Goal: Check status: Check status

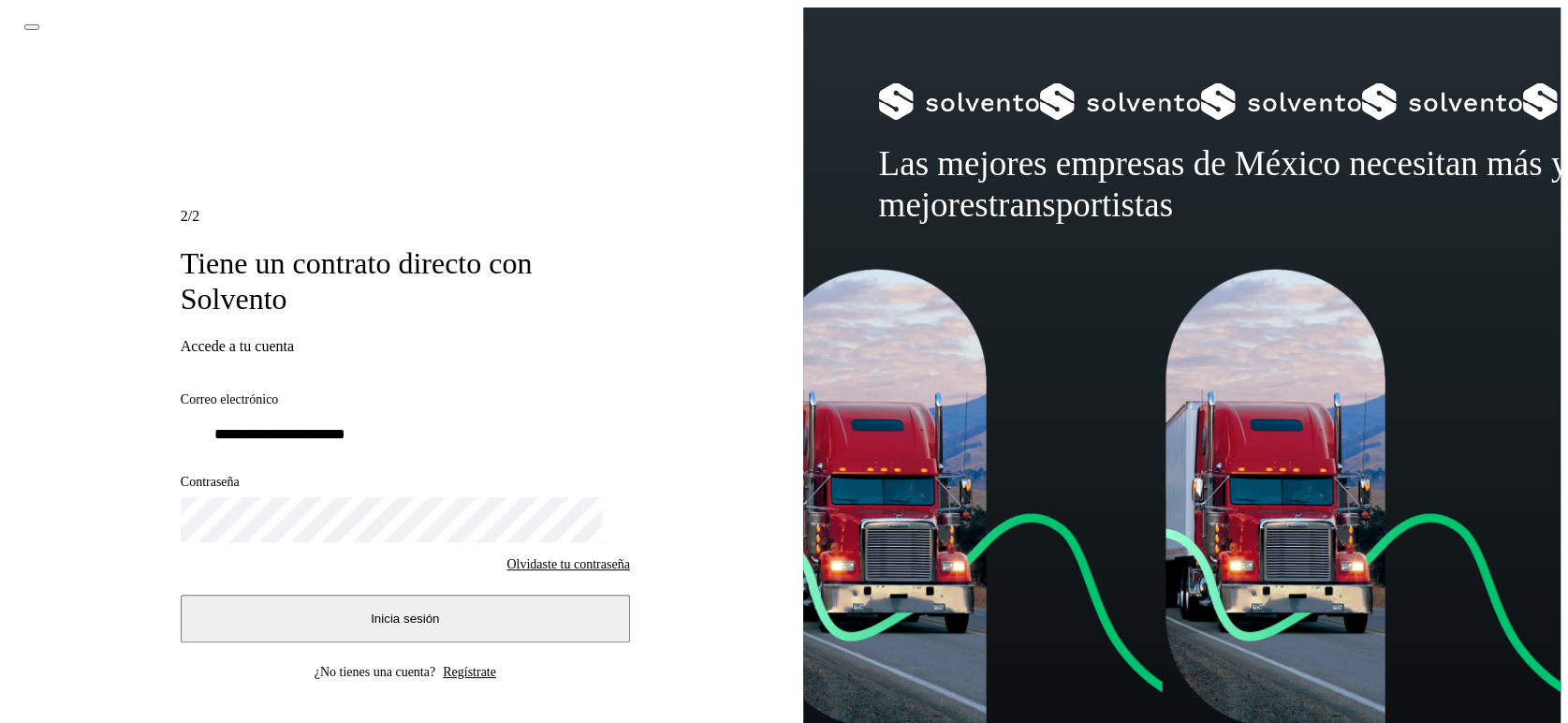
click at [339, 624] on button "Inicia sesión" at bounding box center [404, 618] width 449 height 48
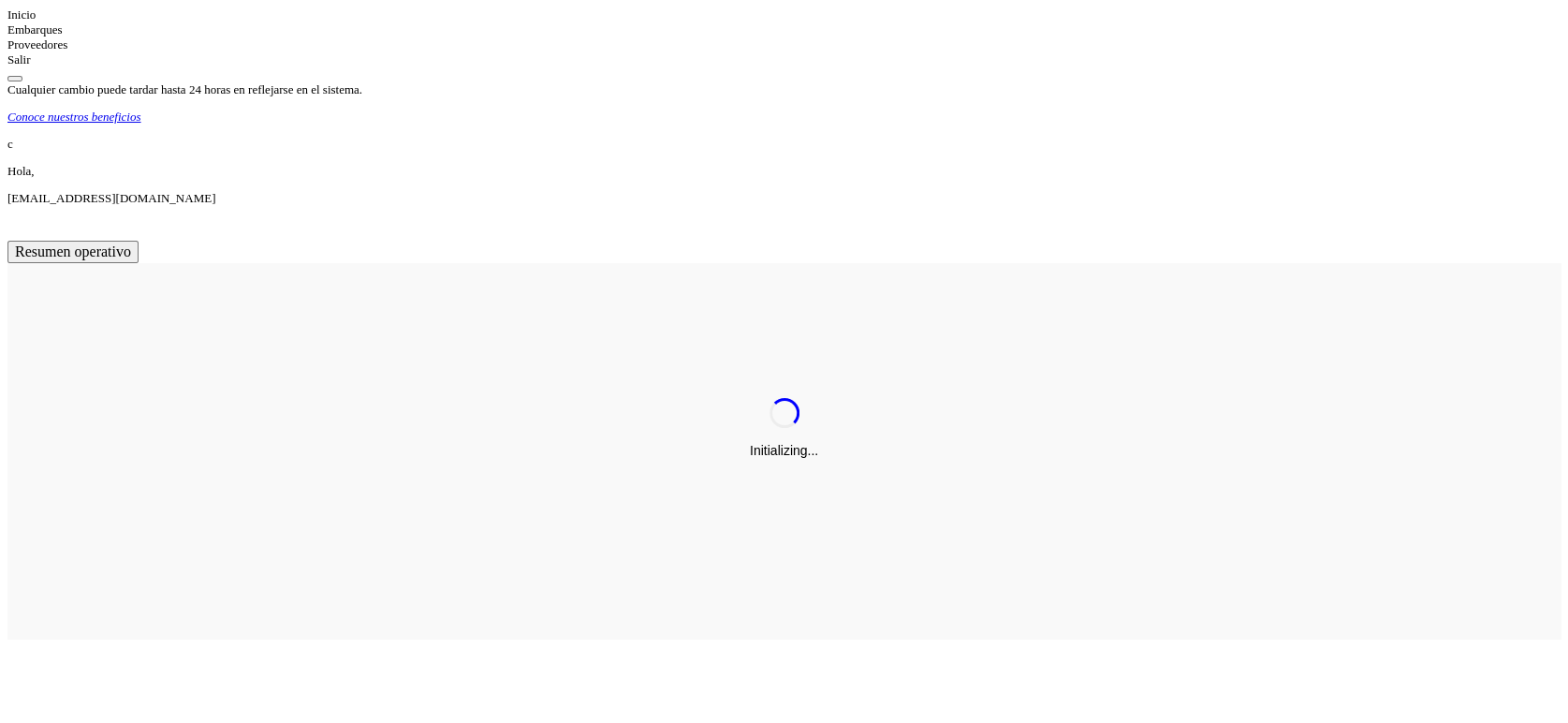
click at [137, 38] on div "Embarques" at bounding box center [784, 30] width 1553 height 15
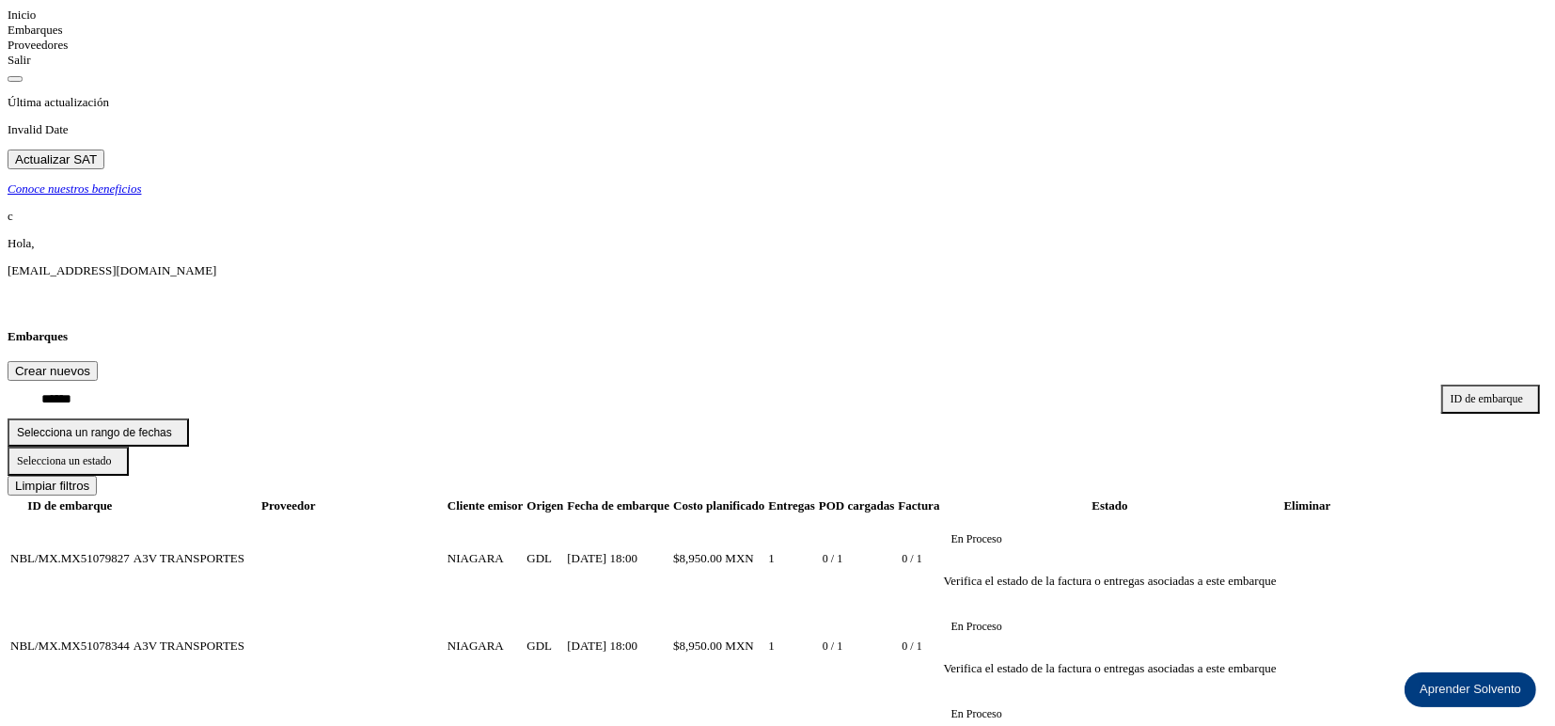
click at [612, 381] on input "text" at bounding box center [725, 400] width 1434 height 38
paste input "**********"
type input "**********"
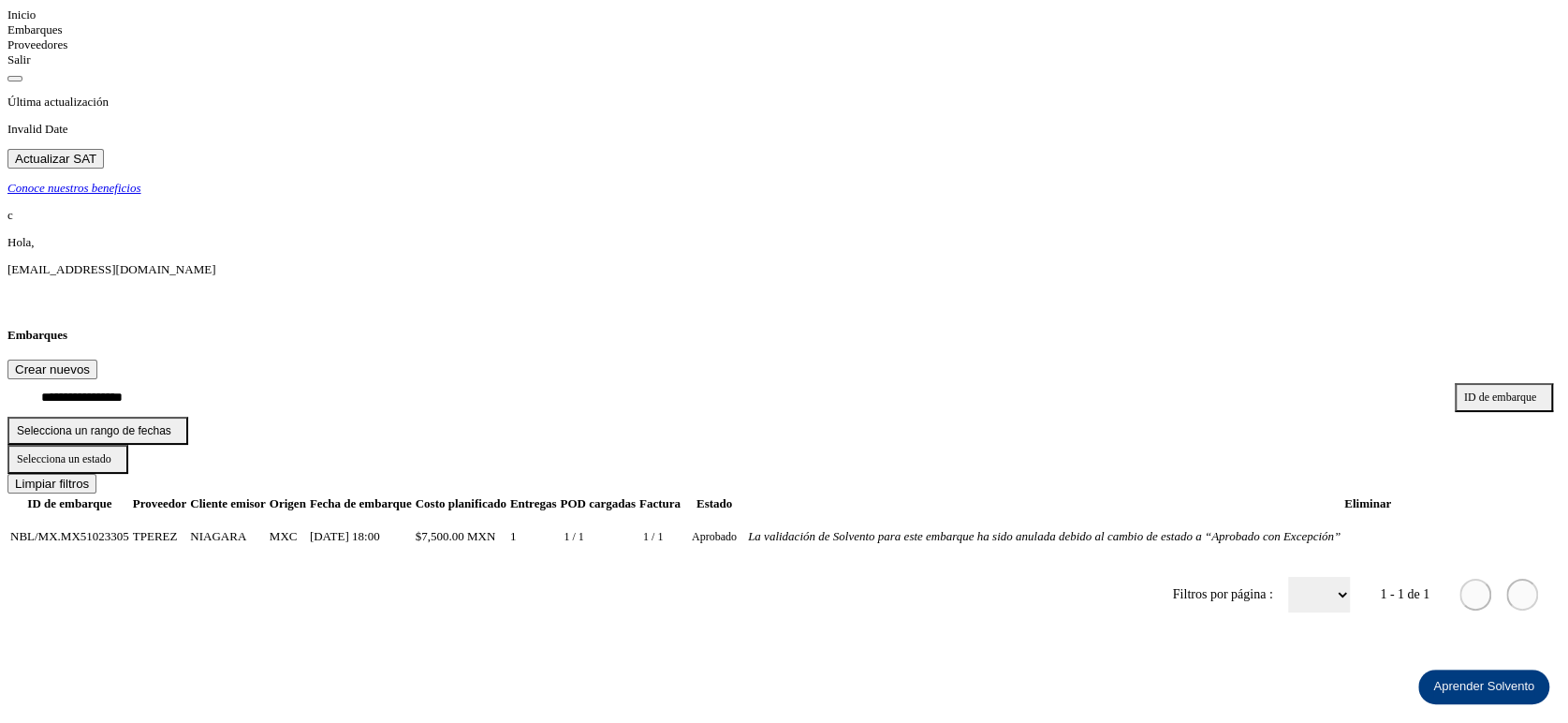
click at [1341, 514] on td "La validación de Solvento para este embarque ha sido anulada debido al cambio d…" at bounding box center [1043, 537] width 594 height 46
click at [748, 537] on icon "La validación de Solvento para este embarque ha sido anulada debido al cambio d…" at bounding box center [748, 537] width 0 height 0
click at [749, 514] on td "La validación de Solvento para este embarque ha sido anulada debido al cambio d…" at bounding box center [748, 537] width 2 height 46
click at [1228, 558] on div "**********" at bounding box center [784, 477] width 1553 height 300
click at [748, 537] on icon "La validación de Solvento para este embarque ha sido anulada debido al cambio d…" at bounding box center [748, 537] width 0 height 0
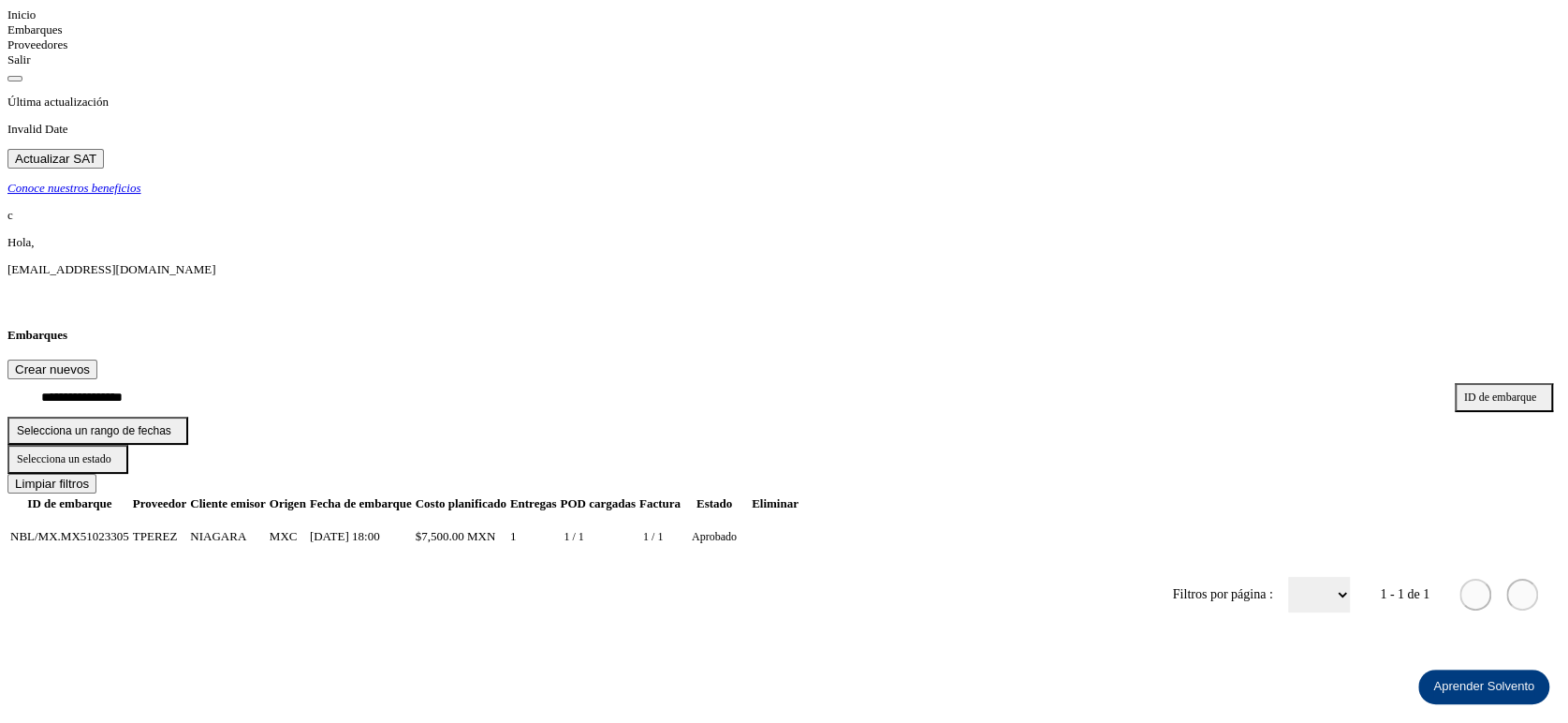
click at [748, 537] on icon "La validación de Solvento para este embarque ha sido anulada debido al cambio d…" at bounding box center [748, 537] width 0 height 0
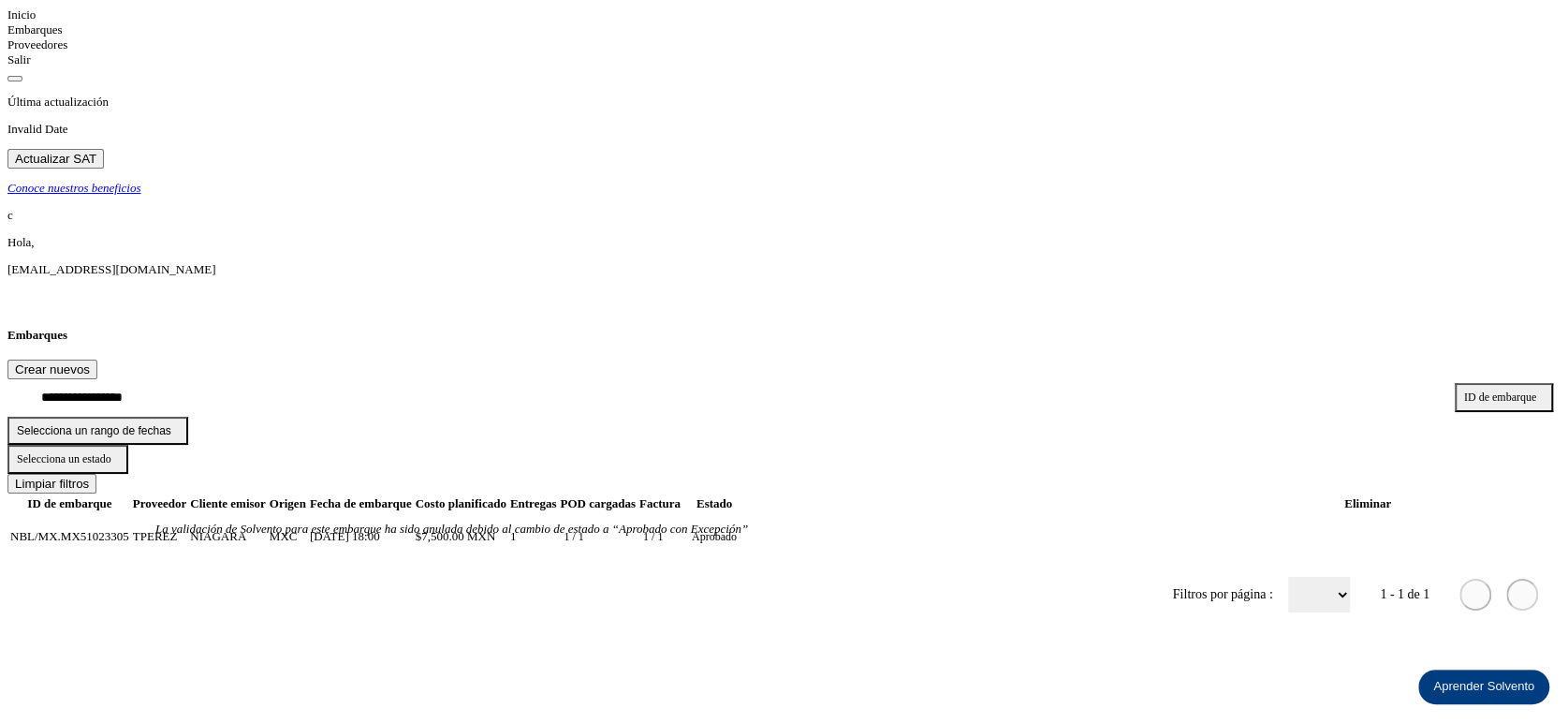
click at [1341, 514] on td "La validación de Solvento para este embarque ha sido anulada debido al cambio d…" at bounding box center [1043, 537] width 594 height 46
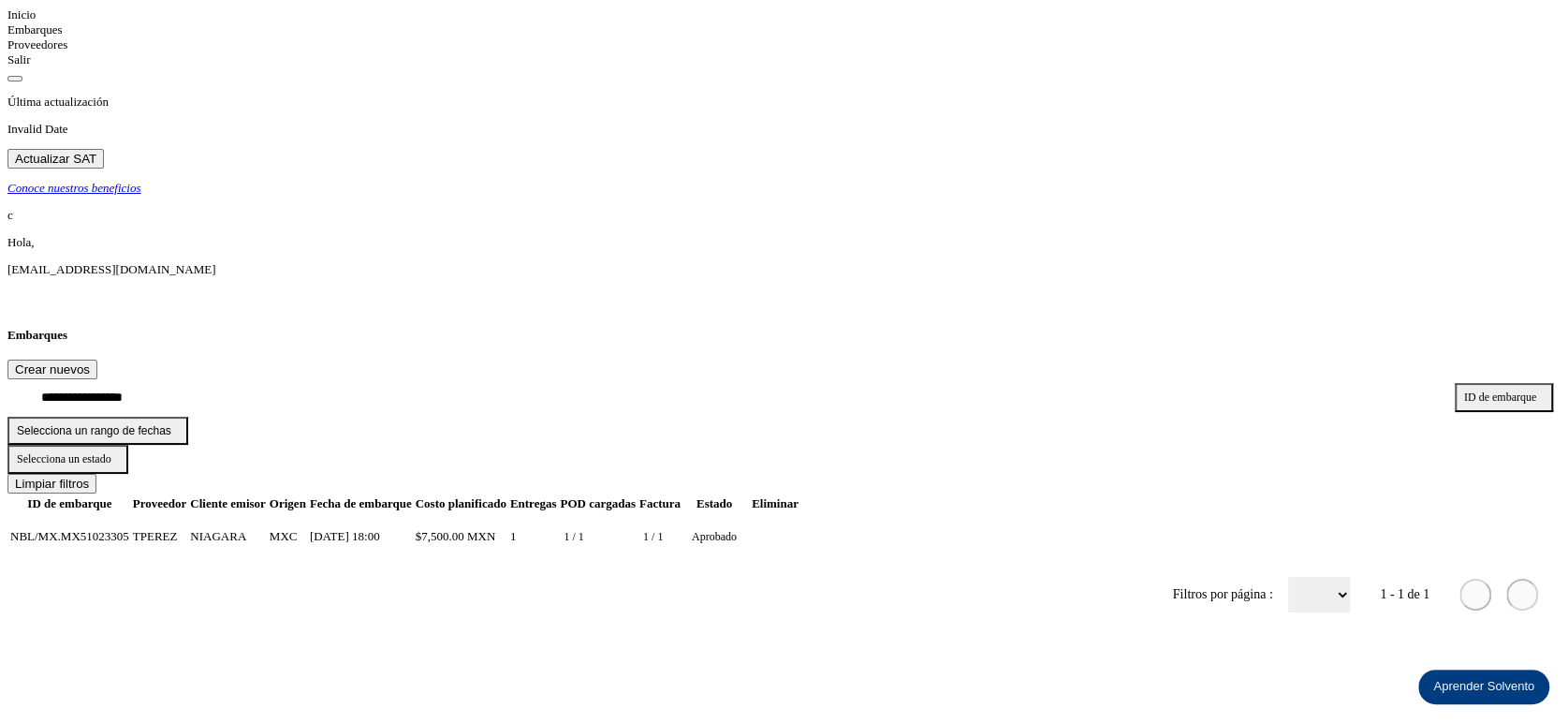
click at [744, 515] on span "Aprobado" at bounding box center [714, 537] width 60 height 44
click at [748, 537] on icon "La validación de Solvento para este embarque ha sido anulada debido al cambio d…" at bounding box center [748, 537] width 0 height 0
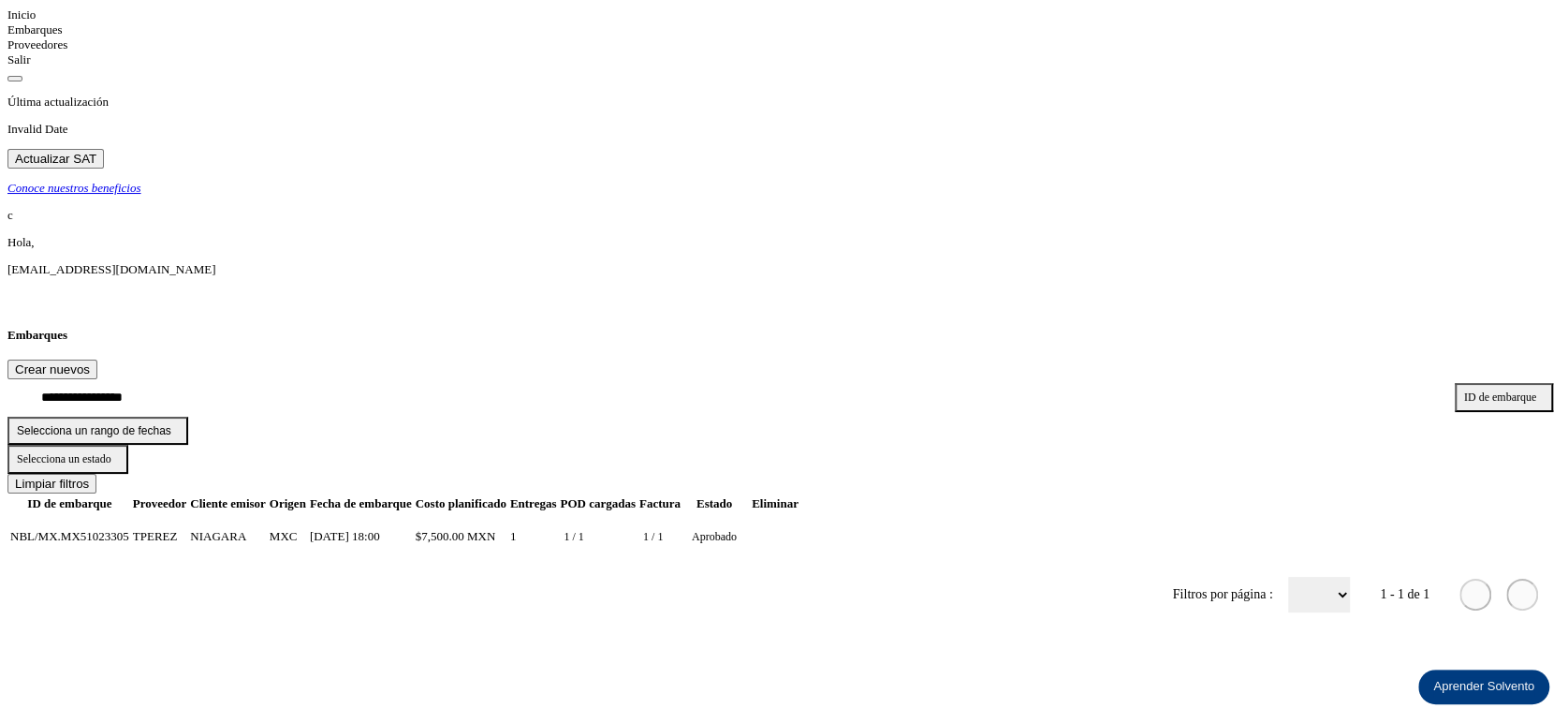
click at [129, 529] on span "NBL/MX.MX51023305" at bounding box center [69, 536] width 118 height 14
click at [749, 514] on td "La validación de Solvento para este embarque ha sido anulada debido al cambio d…" at bounding box center [748, 537] width 2 height 46
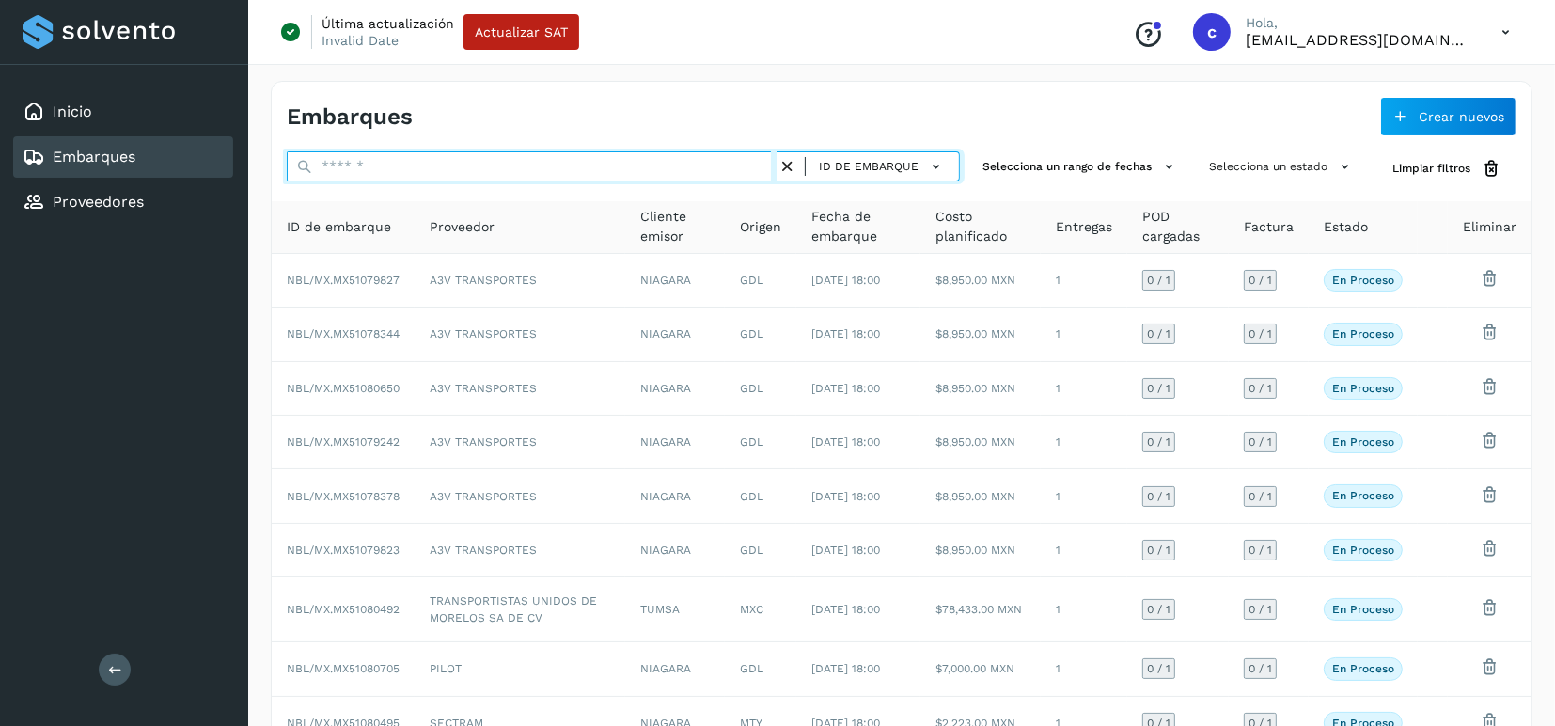
click at [532, 168] on input "text" at bounding box center [532, 166] width 491 height 30
paste input "**********"
type input "**********"
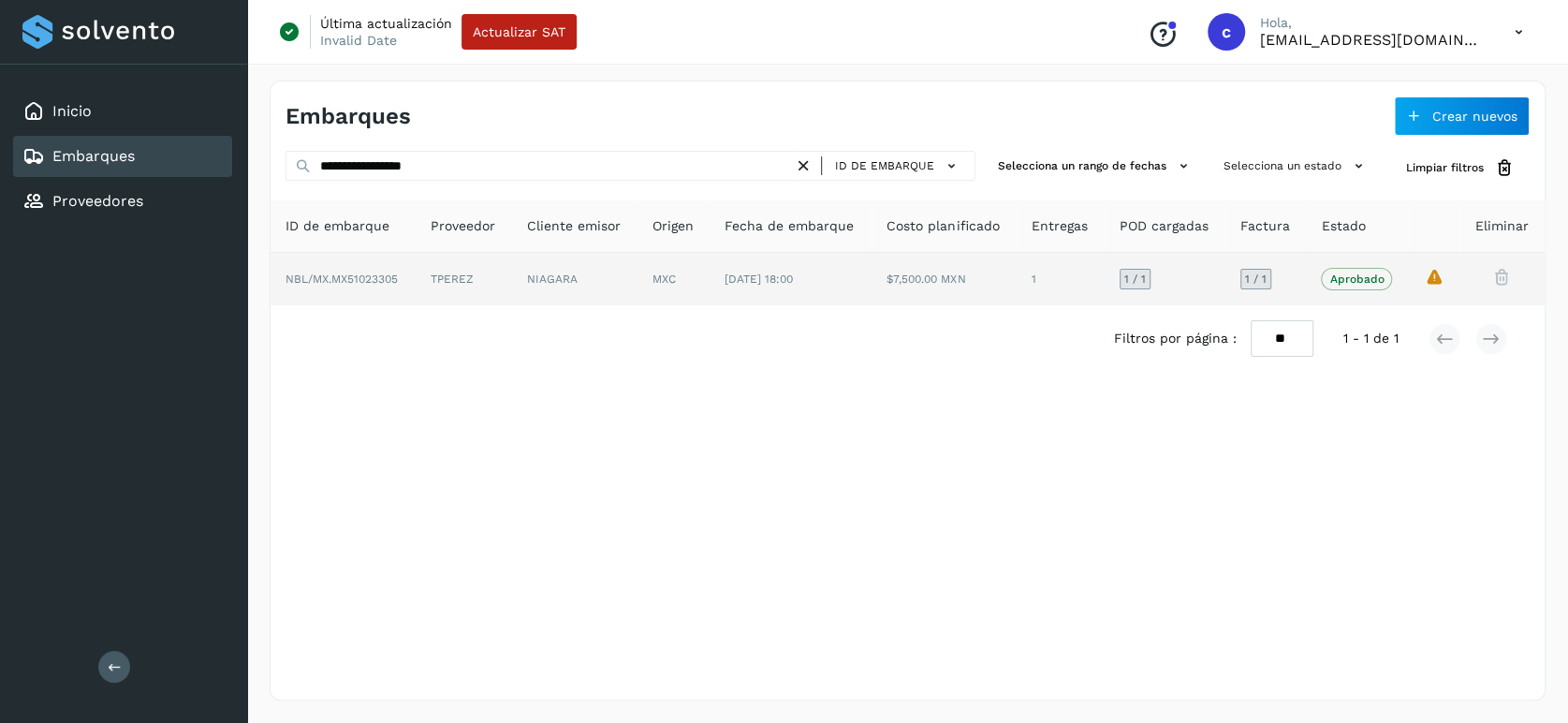
click at [1431, 277] on icon "La validación de Solvento para este embarque ha sido anulada debido al cambio d…" at bounding box center [1434, 277] width 20 height 20
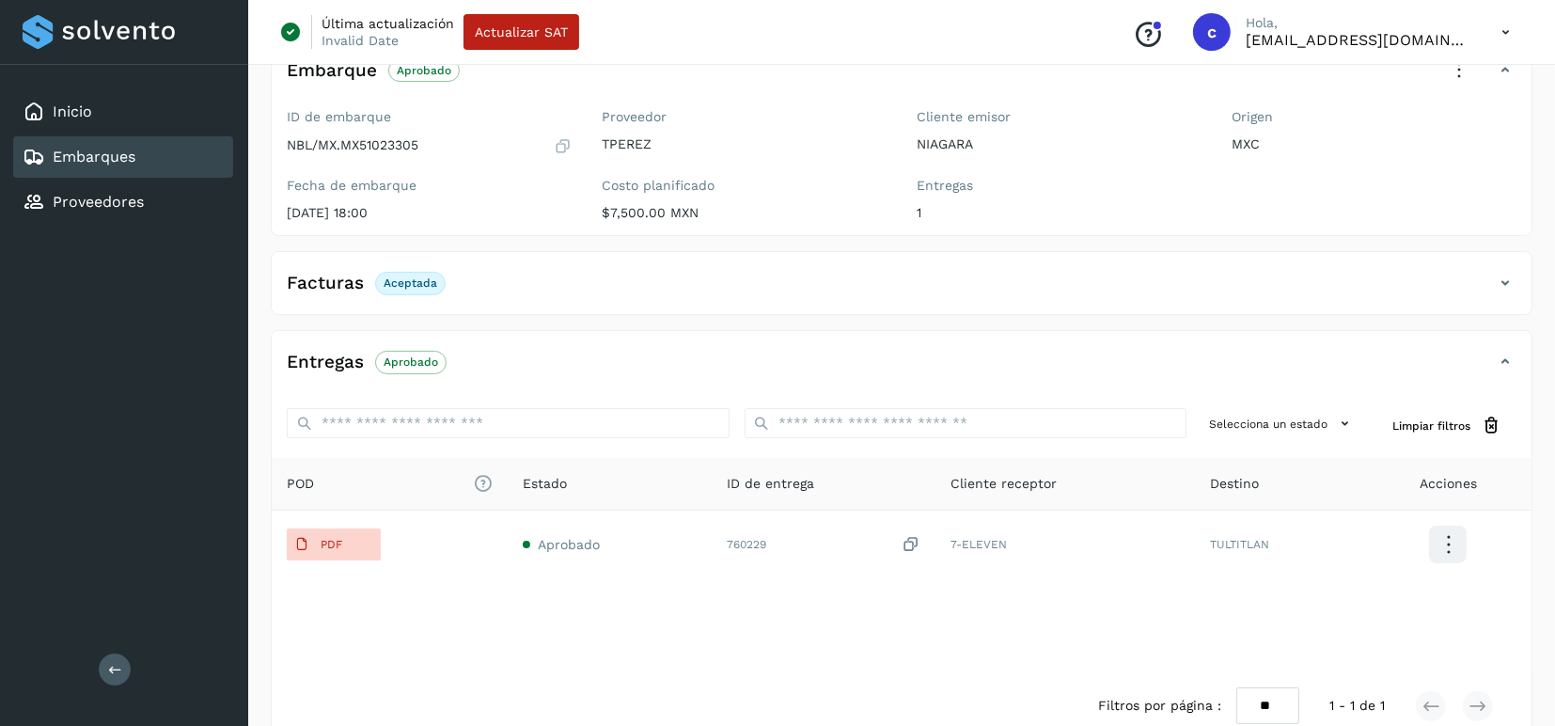
scroll to position [238, 0]
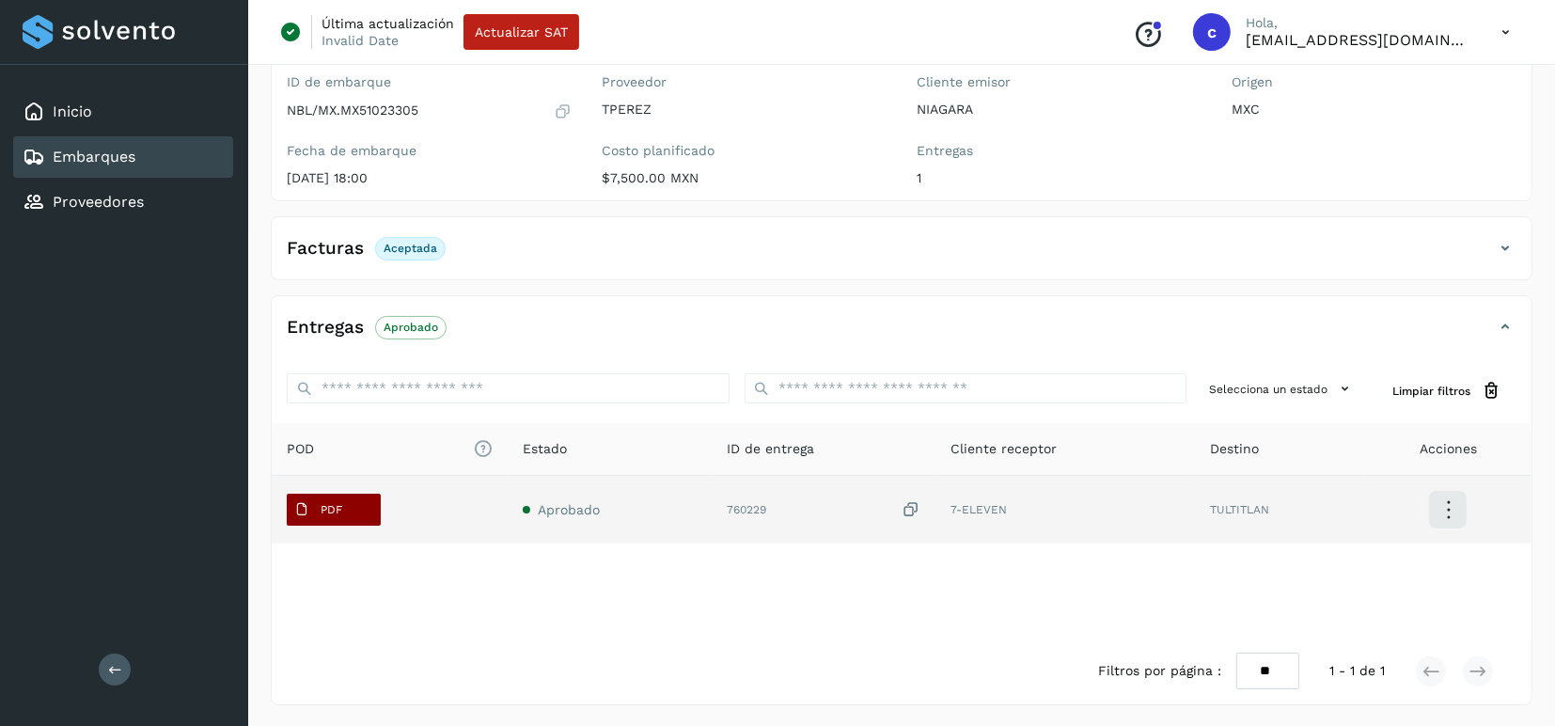
click at [334, 494] on span "PDF" at bounding box center [318, 509] width 63 height 30
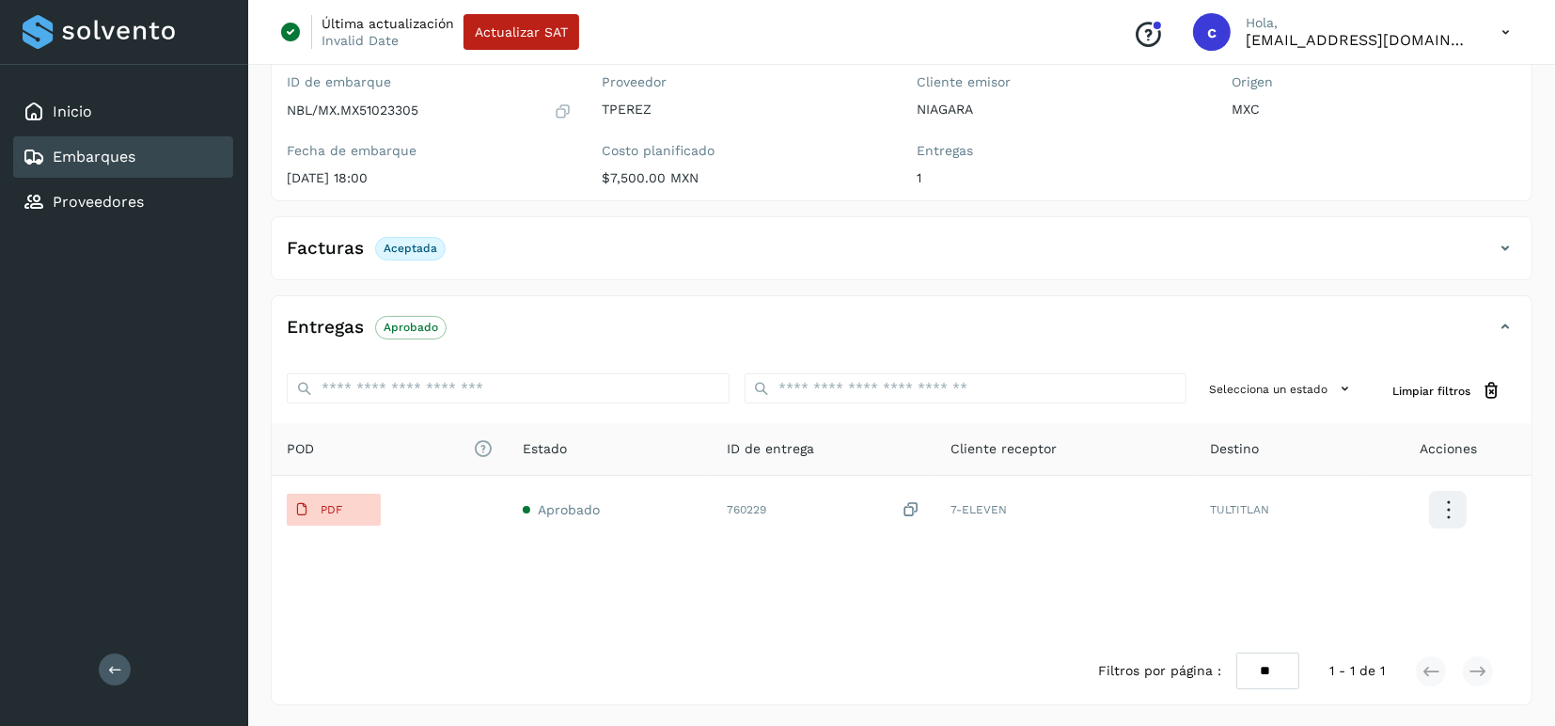
click at [400, 249] on p "Aceptada" at bounding box center [411, 248] width 54 height 13
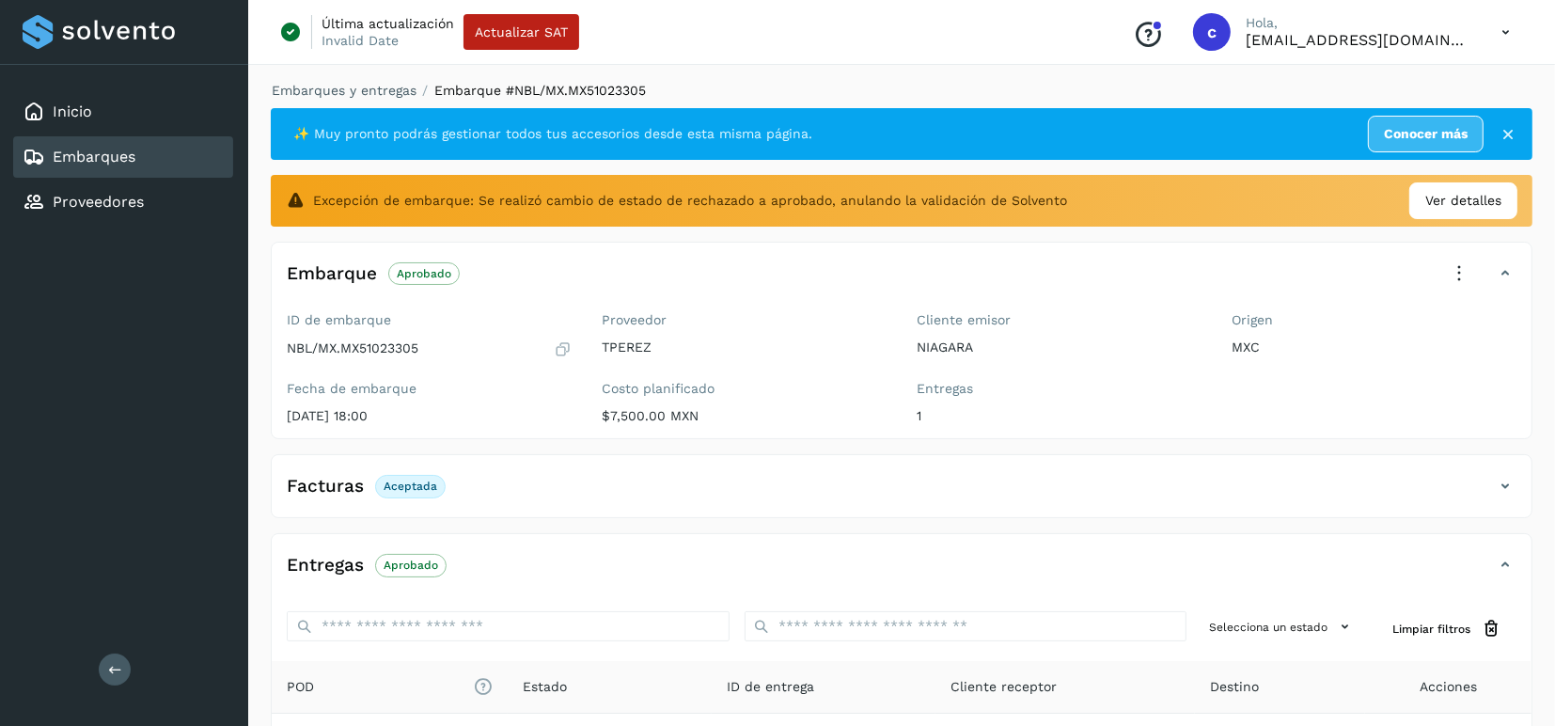
click at [402, 273] on p "Aprobado" at bounding box center [424, 273] width 55 height 13
click at [413, 275] on p "Aprobado" at bounding box center [424, 273] width 55 height 13
click at [369, 340] on p "NBL/MX.MX51023305" at bounding box center [353, 348] width 132 height 16
click at [422, 267] on p "Aprobado" at bounding box center [424, 273] width 55 height 13
click at [1488, 201] on span "Ver detalles" at bounding box center [1463, 201] width 76 height 20
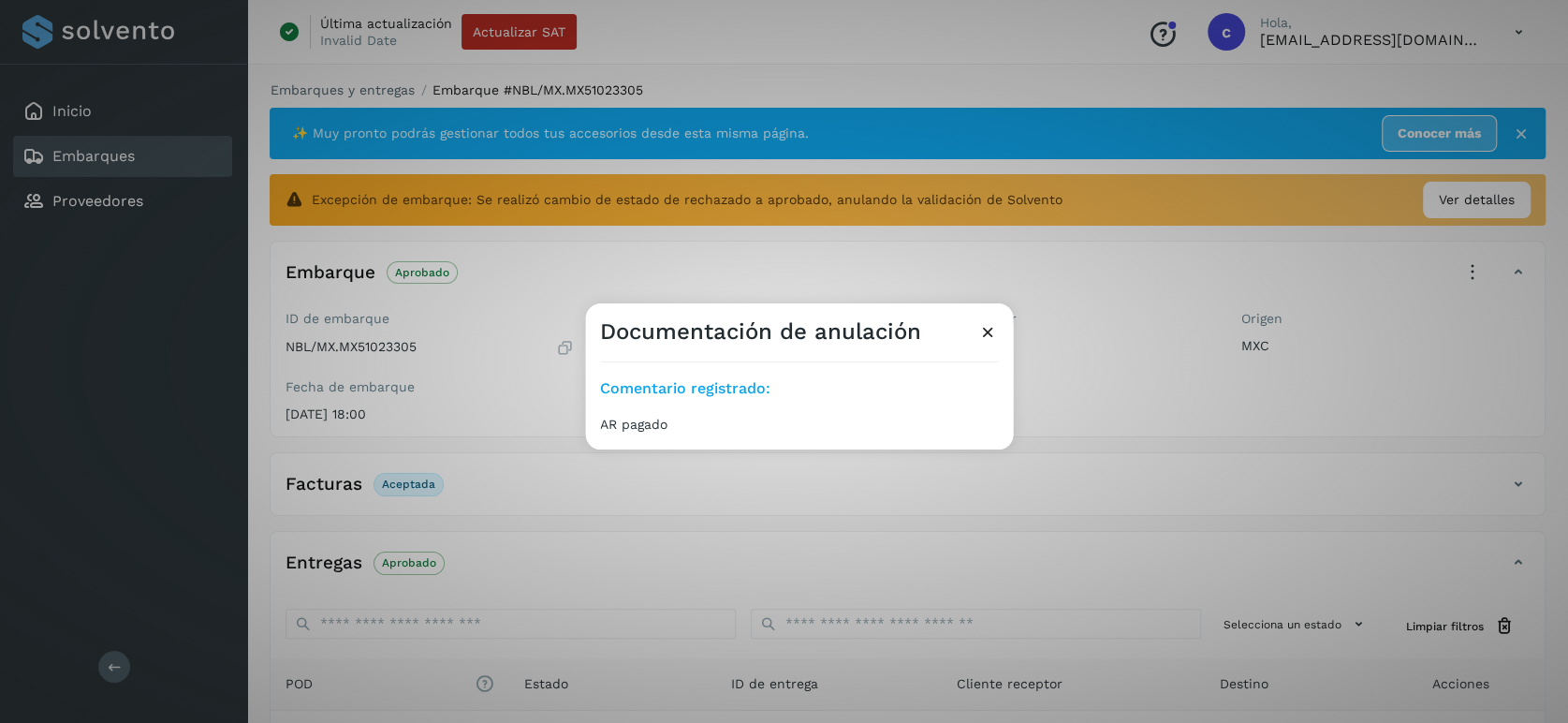
click at [990, 333] on icon at bounding box center [988, 332] width 20 height 20
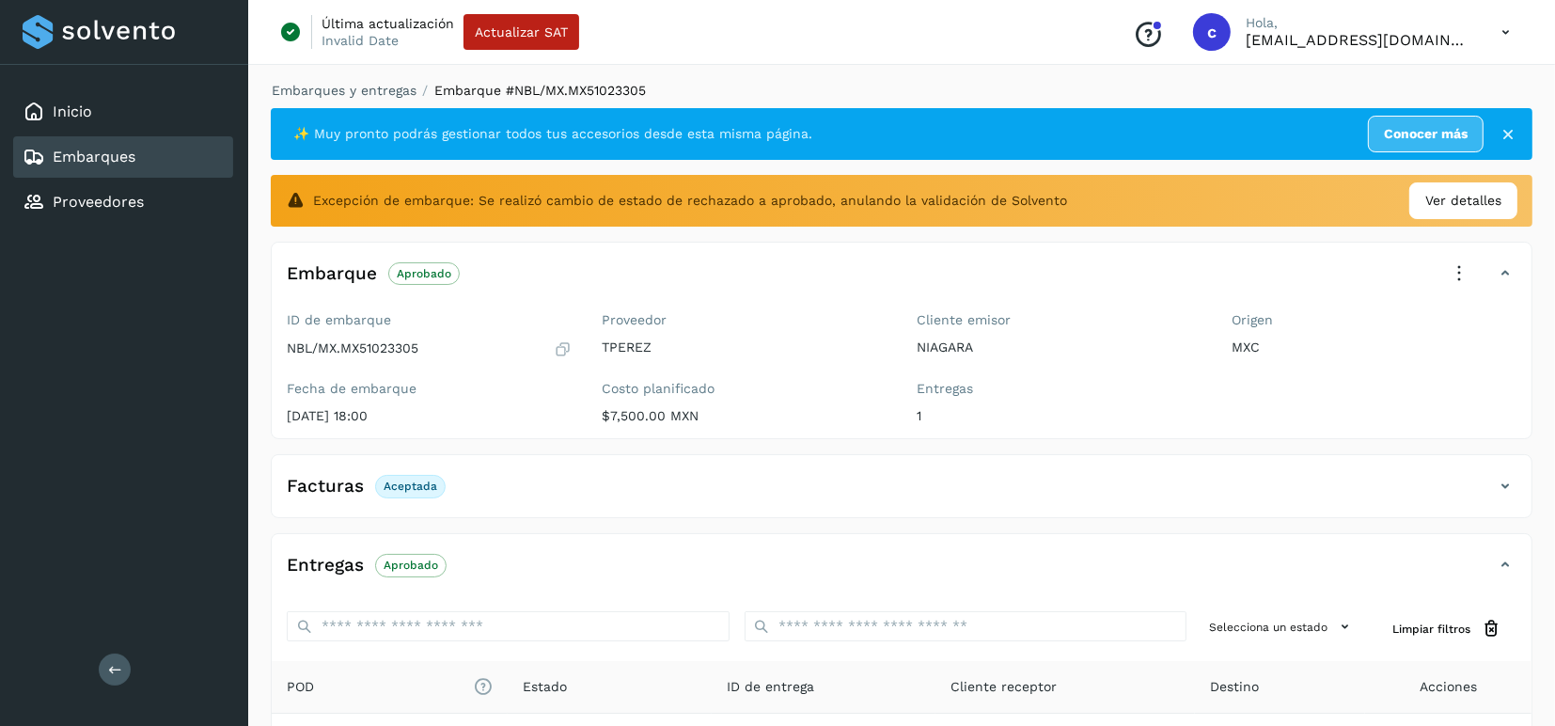
click at [421, 485] on p "Aceptada" at bounding box center [411, 485] width 54 height 13
click at [1506, 487] on icon at bounding box center [1505, 486] width 23 height 23
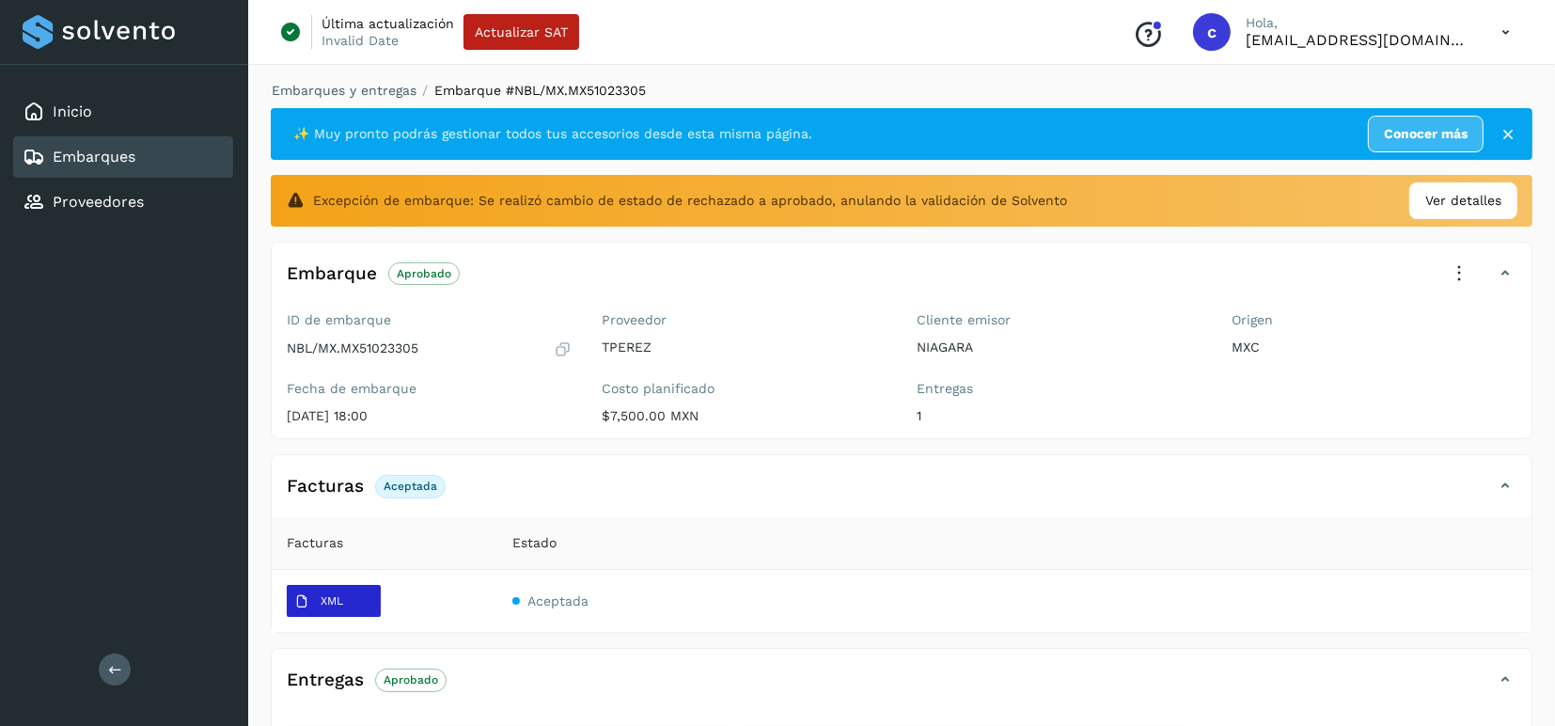
click at [347, 593] on span "XML" at bounding box center [319, 602] width 64 height 30
